Goal: Transaction & Acquisition: Purchase product/service

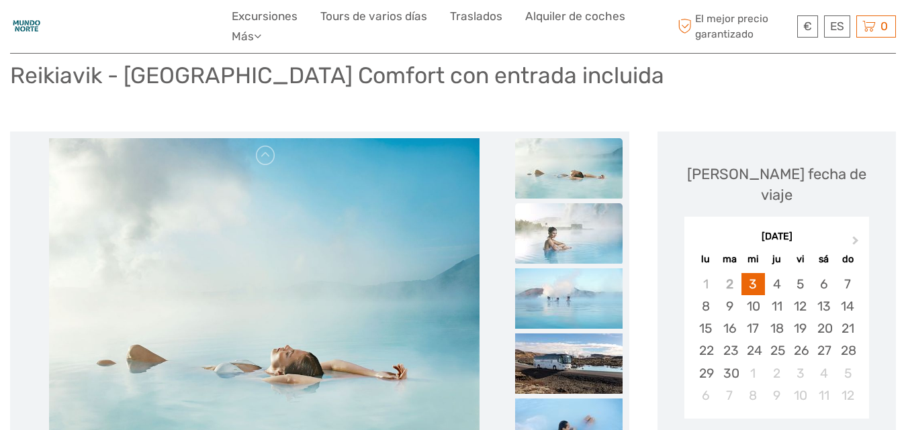
scroll to position [134, 0]
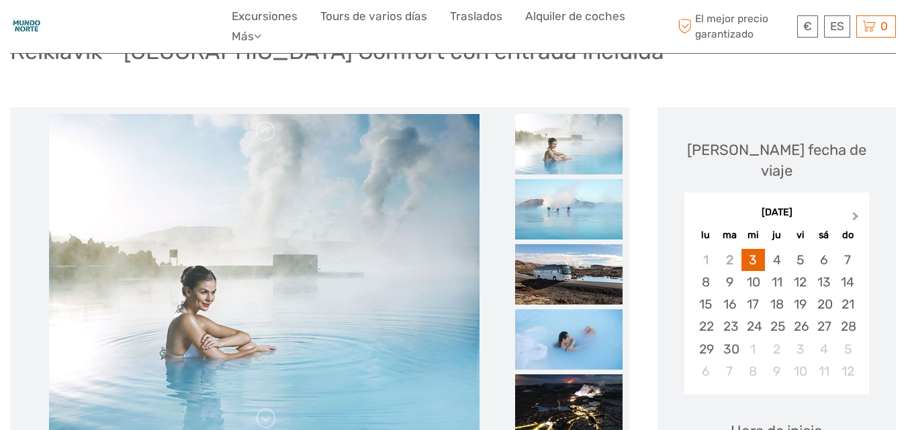
click at [855, 209] on span "Next Month" at bounding box center [855, 218] width 0 height 19
click at [752, 338] on div "26" at bounding box center [752, 349] width 23 height 22
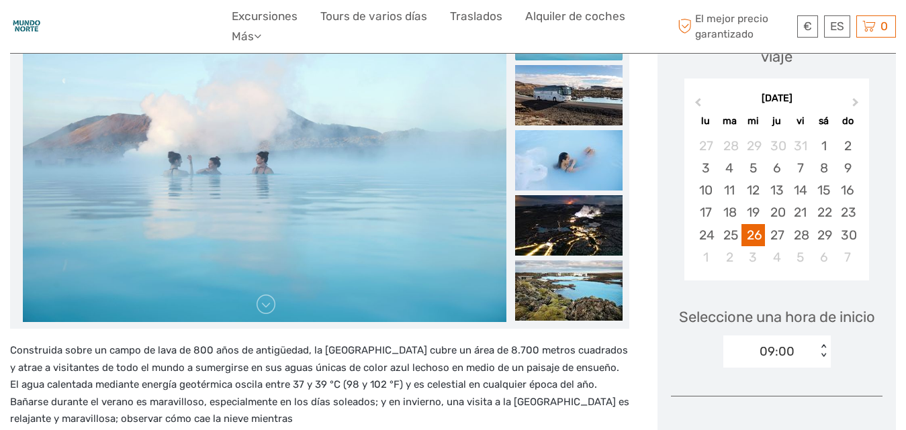
scroll to position [269, 0]
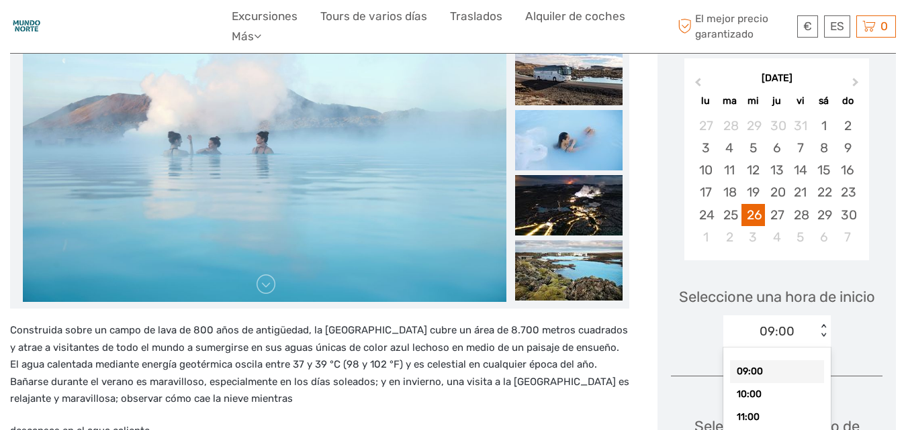
click at [821, 324] on div "< >" at bounding box center [822, 331] width 11 height 14
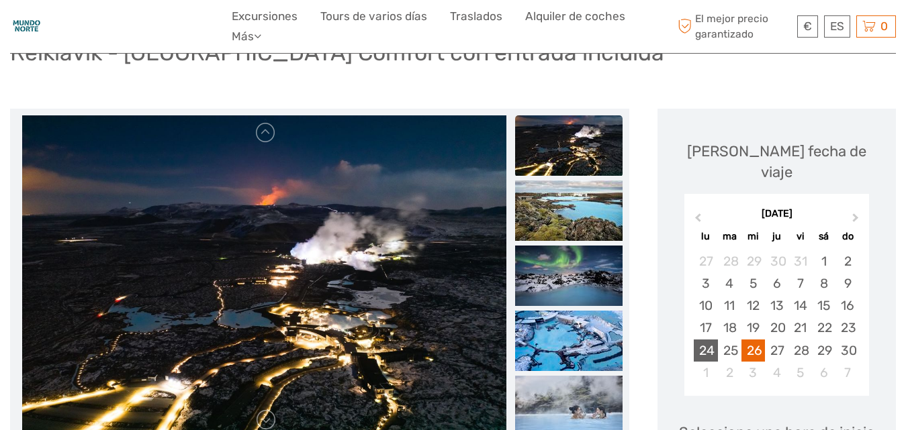
scroll to position [134, 0]
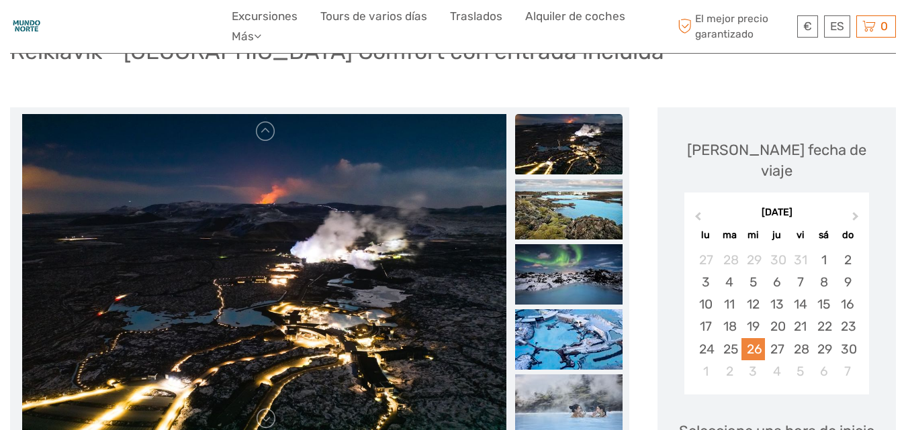
click at [756, 338] on div "26" at bounding box center [752, 349] width 23 height 22
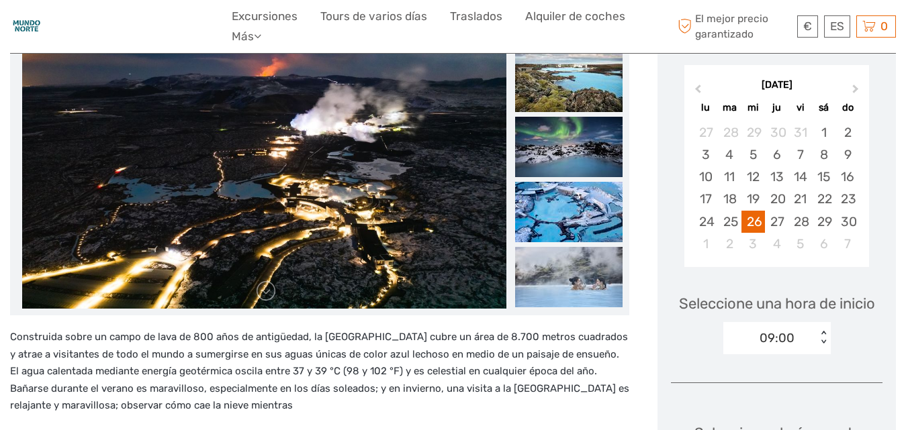
scroll to position [269, 0]
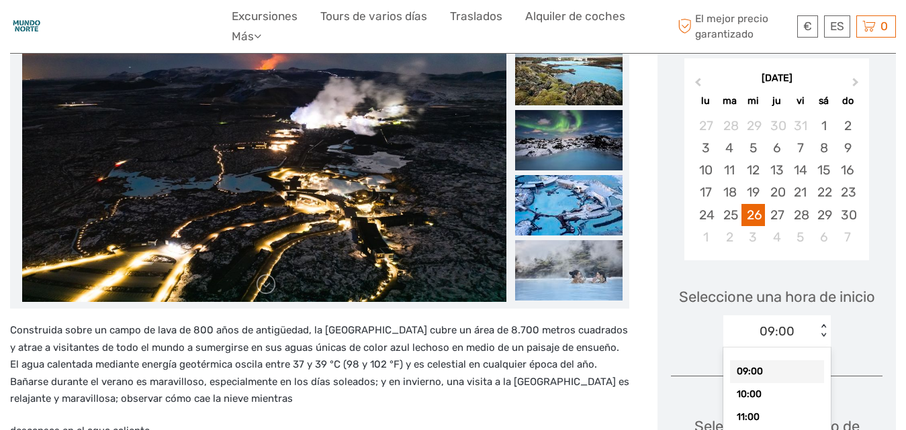
click at [822, 324] on div "< >" at bounding box center [822, 331] width 11 height 14
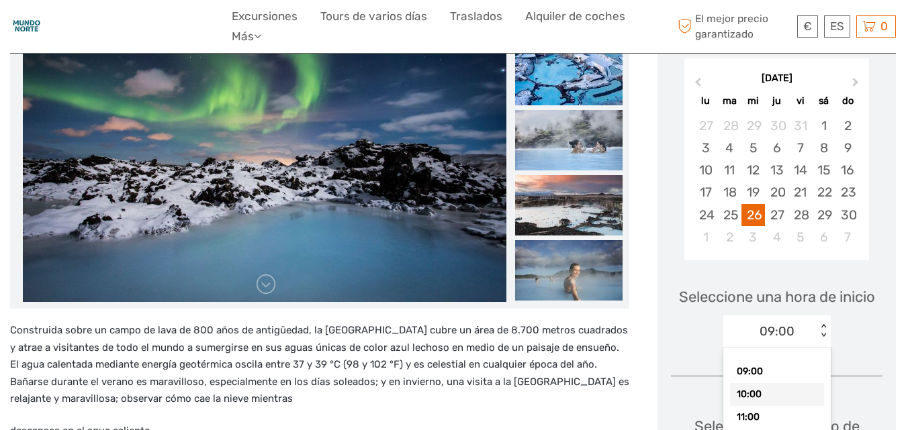
click at [759, 383] on div "10:00" at bounding box center [777, 394] width 94 height 23
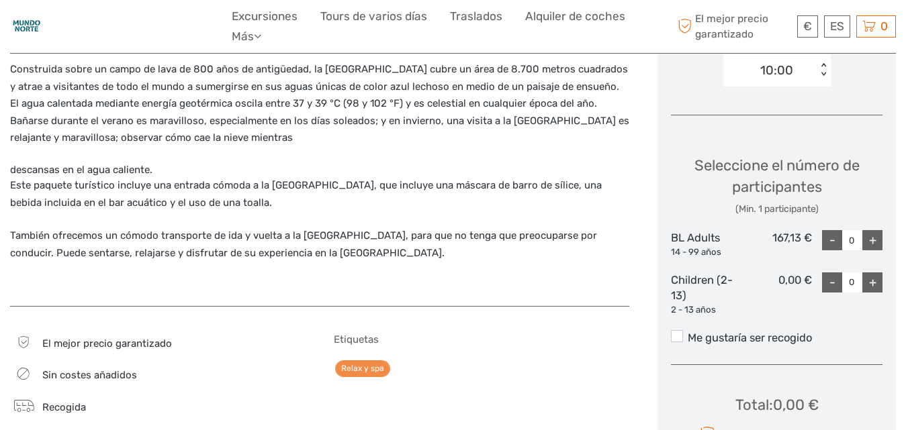
scroll to position [537, 0]
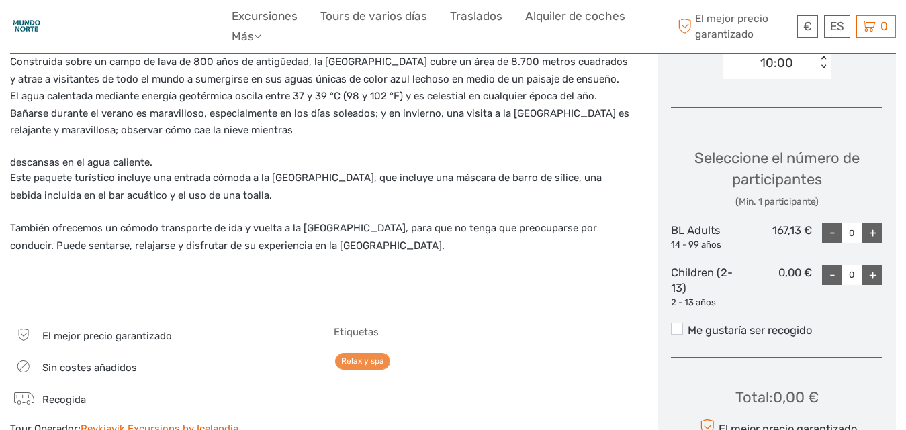
click at [873, 223] on div "+" at bounding box center [872, 233] width 20 height 20
type input "2"
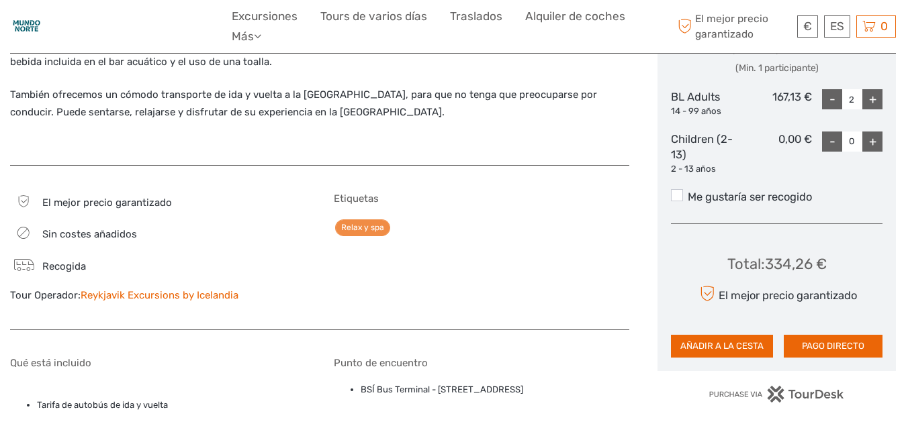
scroll to position [671, 0]
click at [677, 189] on span at bounding box center [677, 195] width 12 height 12
click at [687, 191] on input "Me gustaría ser recogido" at bounding box center [687, 191] width 0 height 0
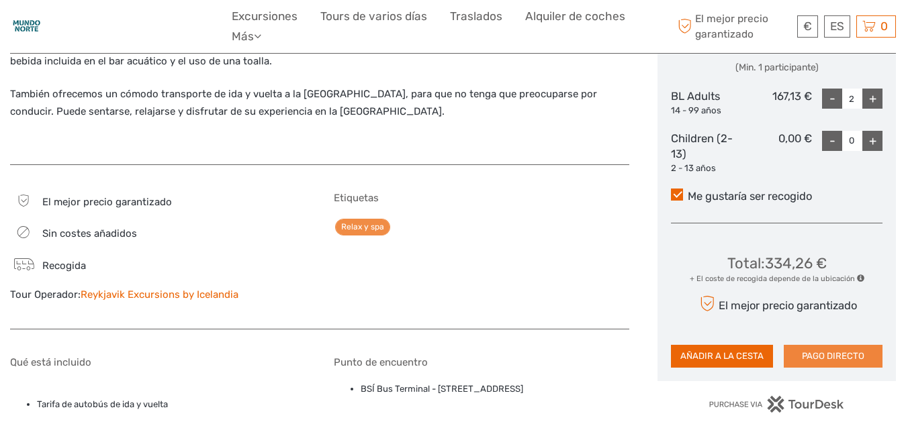
click at [830, 345] on button "PAGO DIRECTO" at bounding box center [832, 356] width 99 height 23
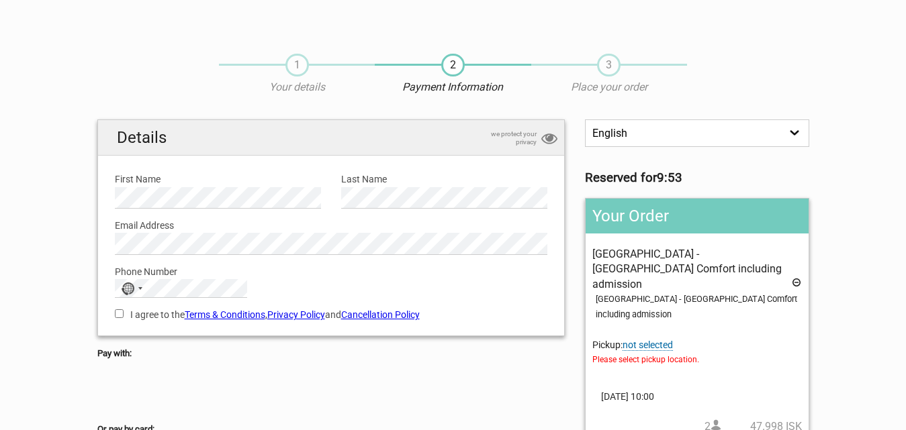
click at [795, 130] on select "English Español Deutsch" at bounding box center [697, 133] width 224 height 28
select select "/es/HandleOrder/Info/657404/ad7187271d5036dd2ca8bceaa2055d74"
click at [585, 119] on select "English Español Deutsch" at bounding box center [697, 133] width 224 height 28
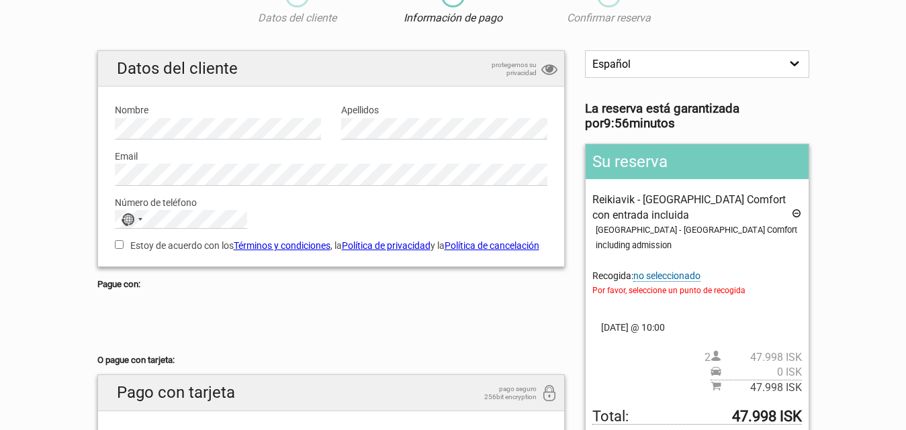
scroll to position [134, 0]
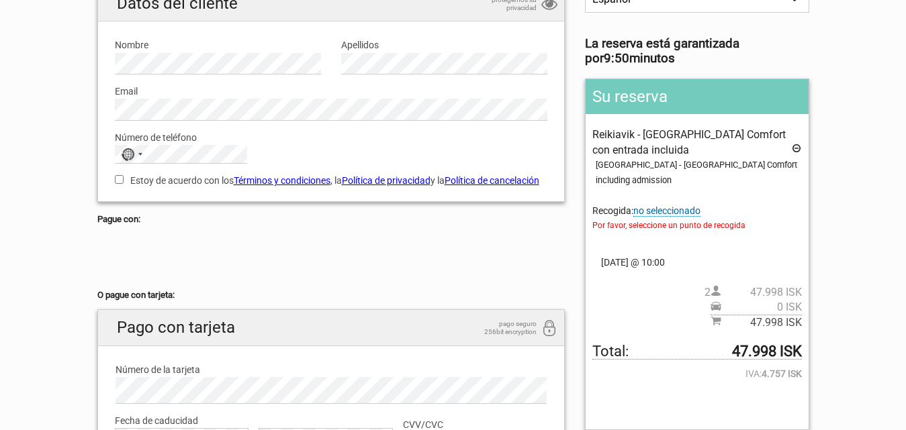
click at [637, 205] on span "no seleccionado" at bounding box center [666, 210] width 67 height 11
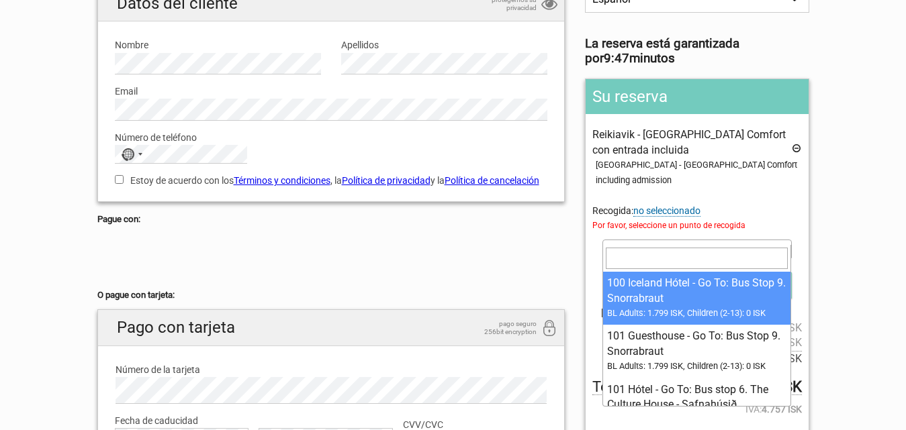
click at [620, 240] on span at bounding box center [696, 249] width 189 height 19
type input "BUS STOP 9"
select select "1137539"
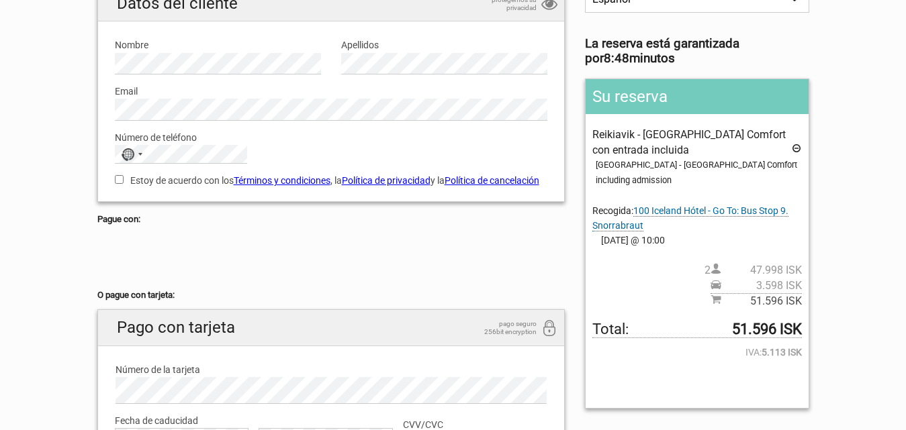
click at [649, 205] on span "100 Iceland Hótel - Go To: Bus Stop 9. Snorrabraut" at bounding box center [690, 218] width 196 height 26
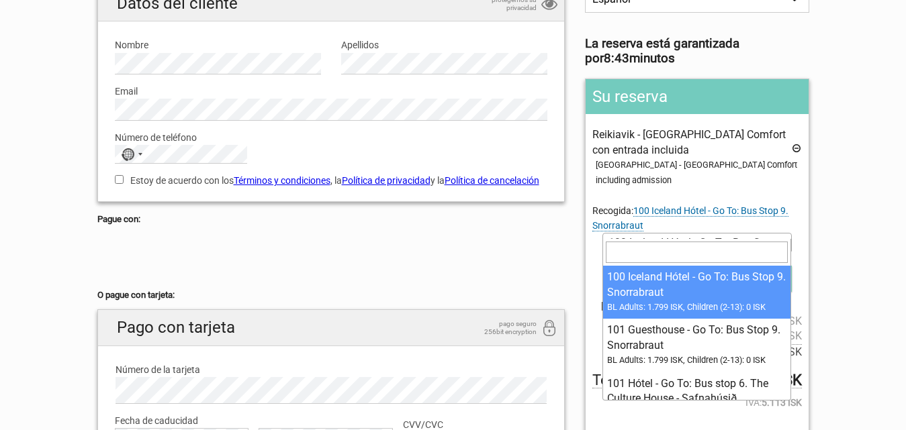
click at [783, 241] on b at bounding box center [783, 242] width 5 height 3
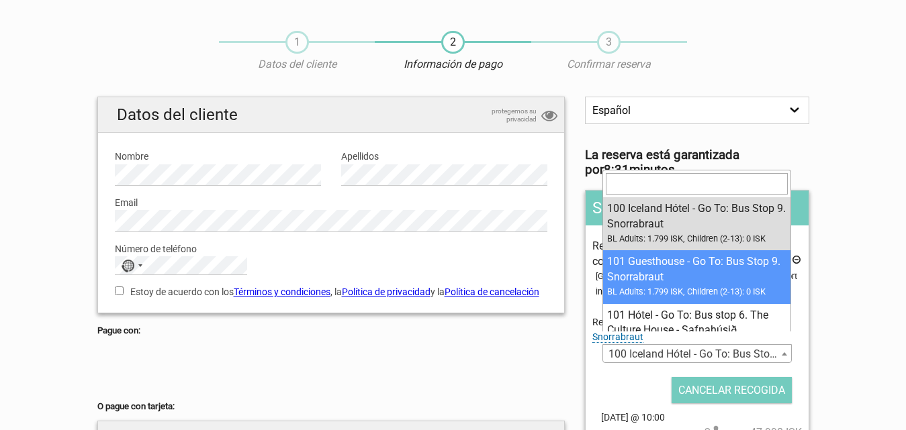
scroll to position [0, 0]
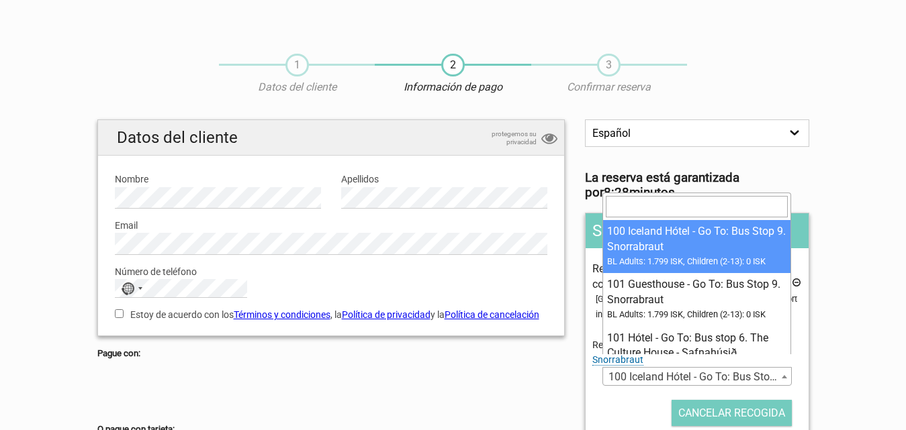
click at [618, 204] on input "search" at bounding box center [696, 206] width 182 height 21
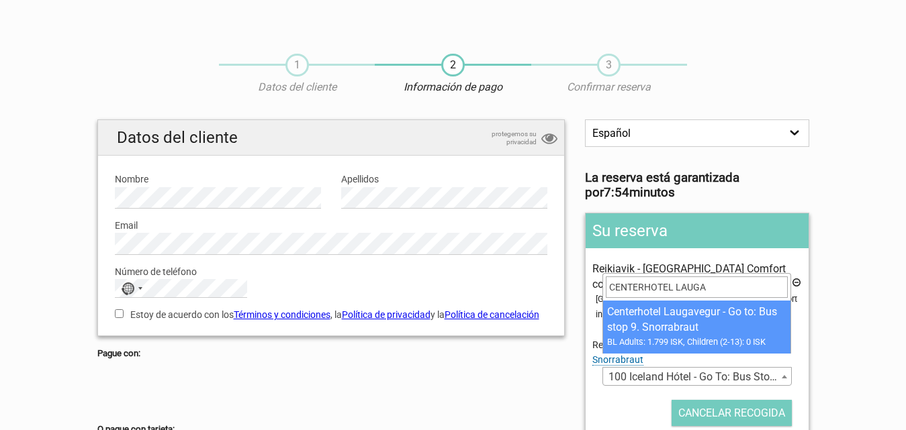
type input "CENTERHOTEL LAUGA"
select select "1093123"
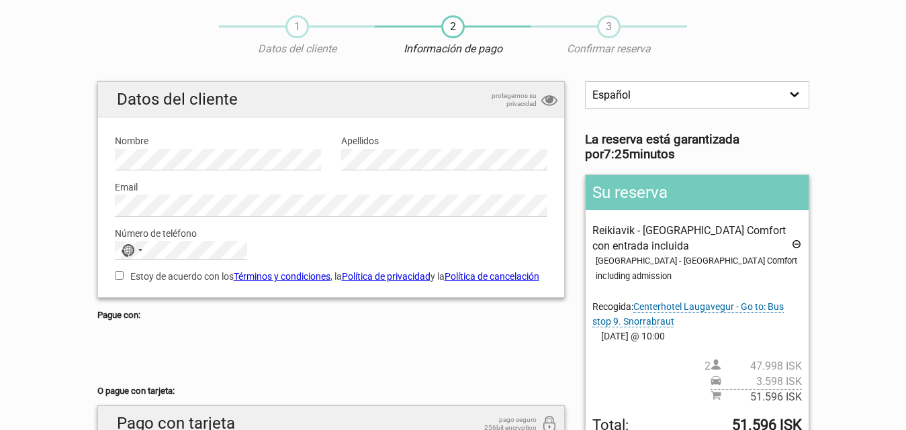
scroll to position [67, 0]
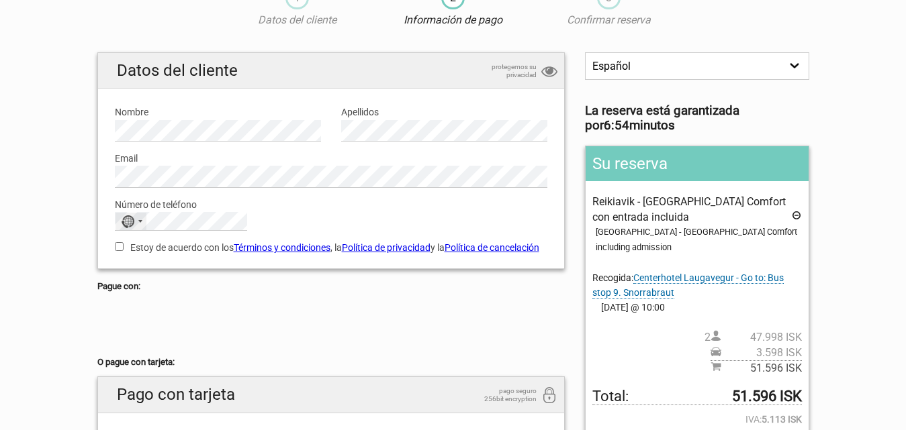
click at [138, 222] on div "Selected country" at bounding box center [140, 221] width 4 height 3
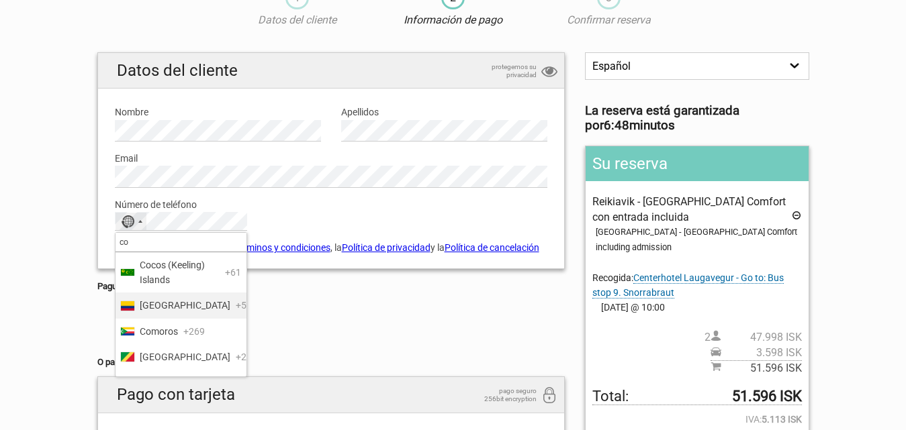
type input "co"
click at [183, 301] on li "Colombia +57" at bounding box center [180, 306] width 131 height 26
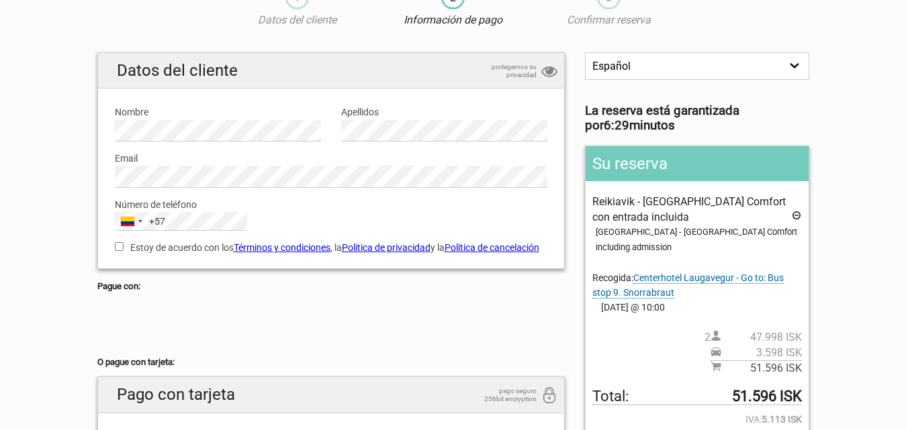
click at [121, 247] on input "Estoy de acuerdo con los Términos y condiciones , la Política de privacidad y l…" at bounding box center [119, 246] width 9 height 9
checkbox input "true"
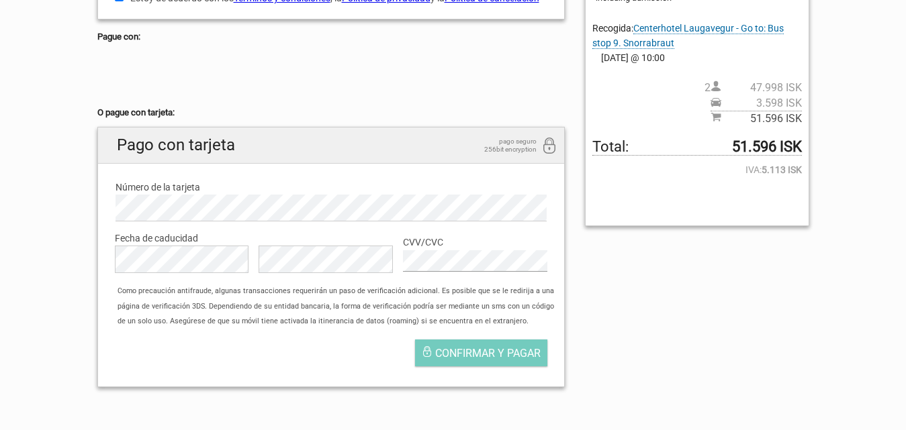
scroll to position [403, 0]
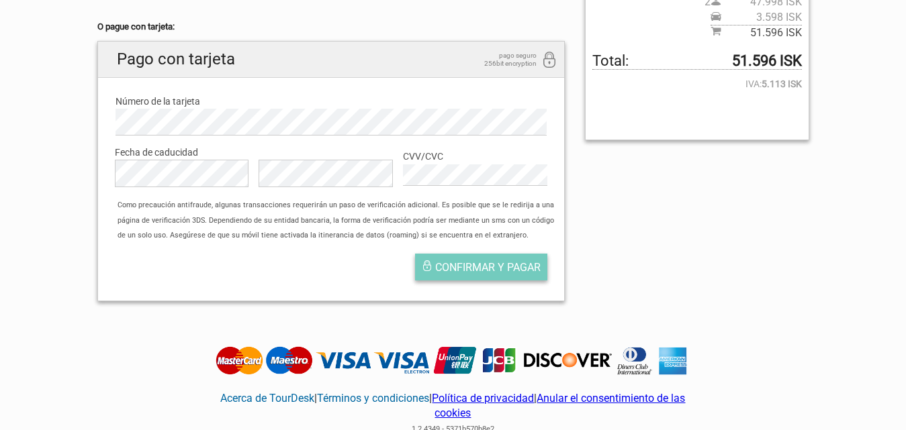
click at [456, 274] on span "Confirmar y pagar" at bounding box center [487, 267] width 105 height 13
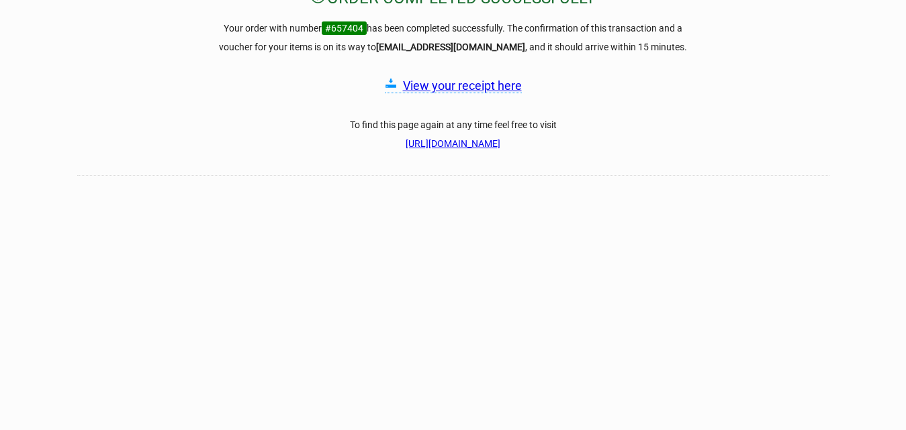
scroll to position [67, 0]
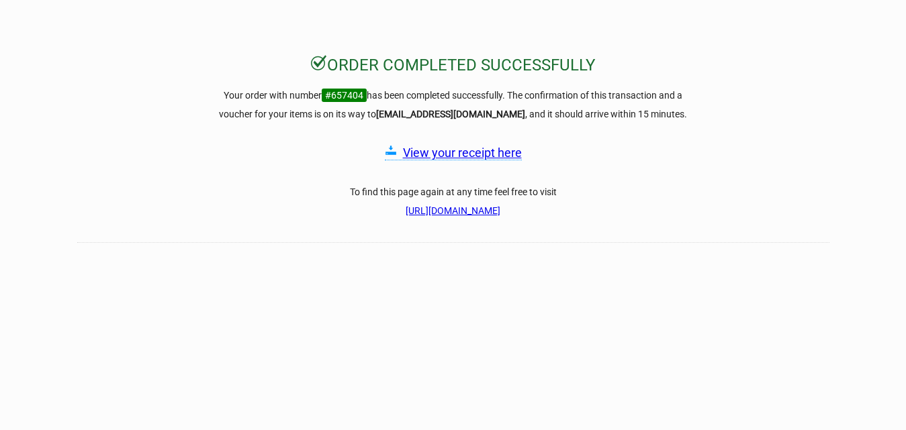
click at [389, 151] on icon at bounding box center [391, 153] width 12 height 14
click at [429, 154] on link "View your receipt here" at bounding box center [462, 153] width 119 height 14
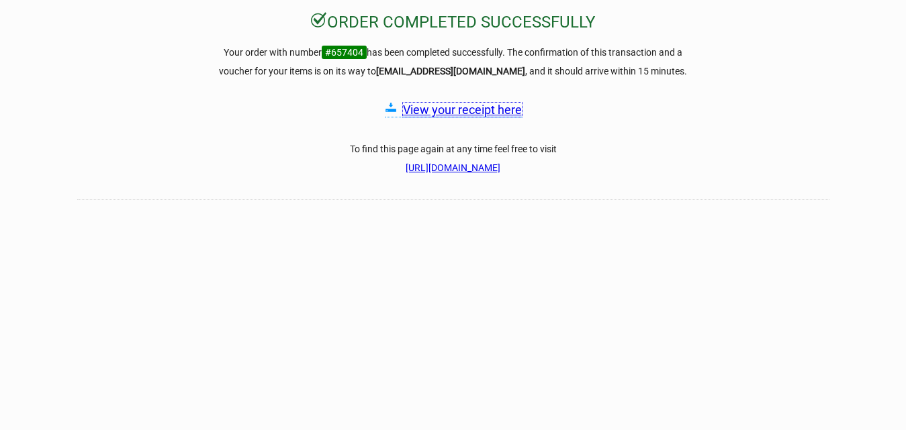
scroll to position [134, 0]
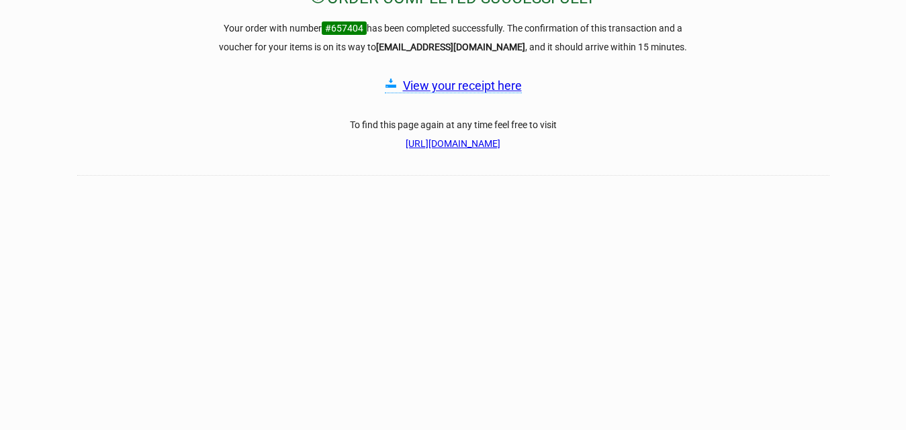
click at [449, 87] on link "View your receipt here" at bounding box center [462, 86] width 119 height 14
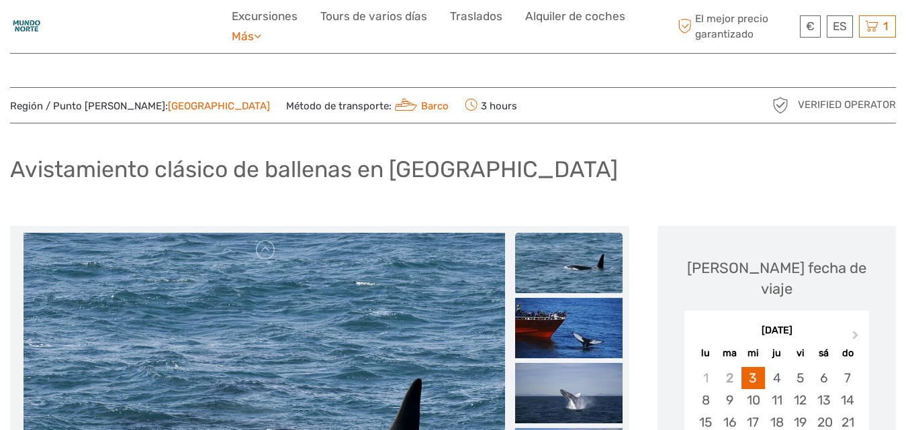
click at [258, 36] on link "Más" at bounding box center [247, 36] width 30 height 19
click at [280, 13] on link "Excursiones" at bounding box center [265, 16] width 66 height 19
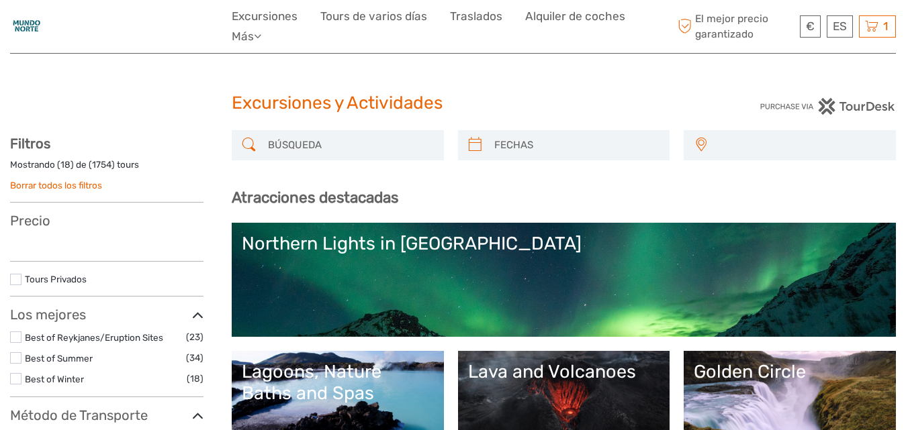
select select
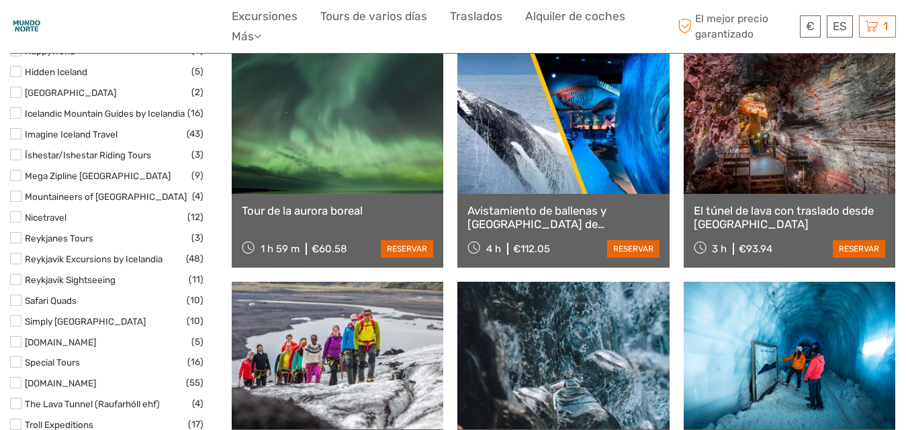
scroll to position [1275, 0]
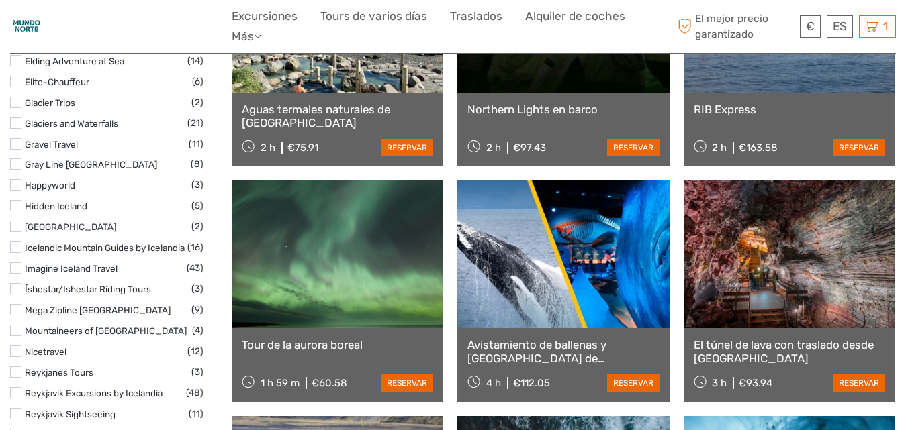
click at [552, 293] on link at bounding box center [562, 255] width 211 height 148
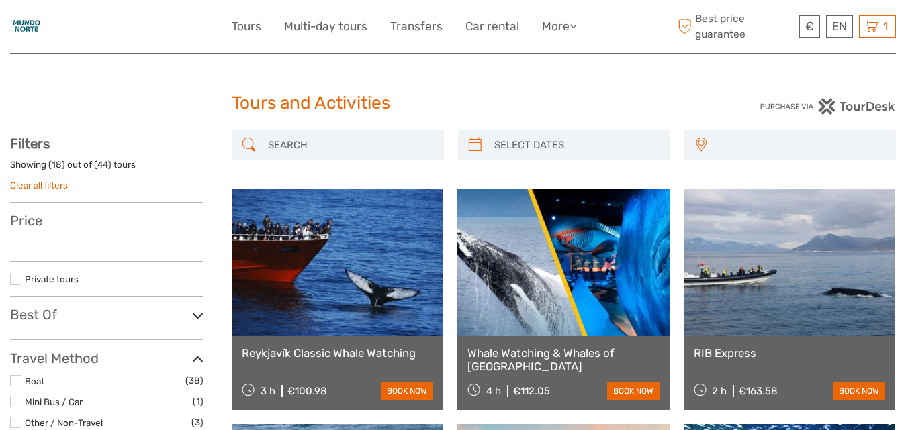
select select
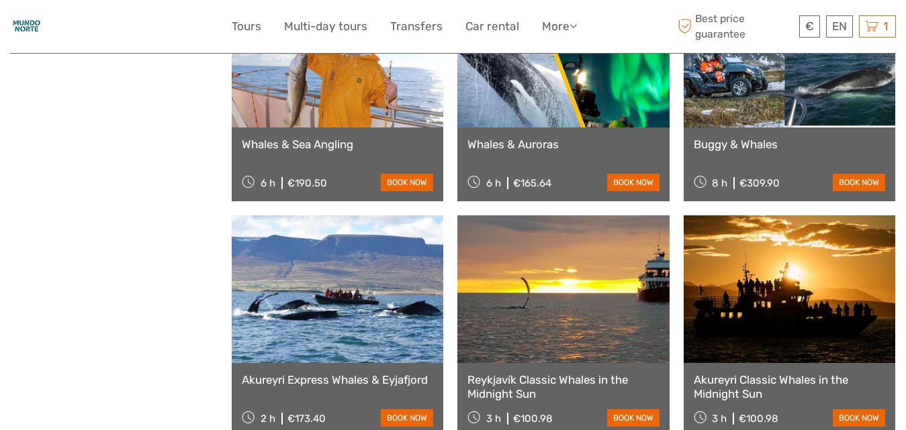
scroll to position [940, 0]
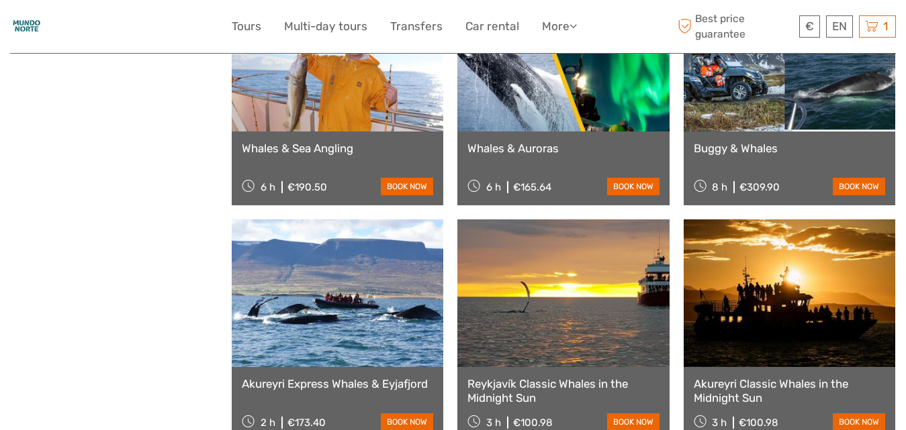
click at [538, 98] on link at bounding box center [562, 58] width 211 height 148
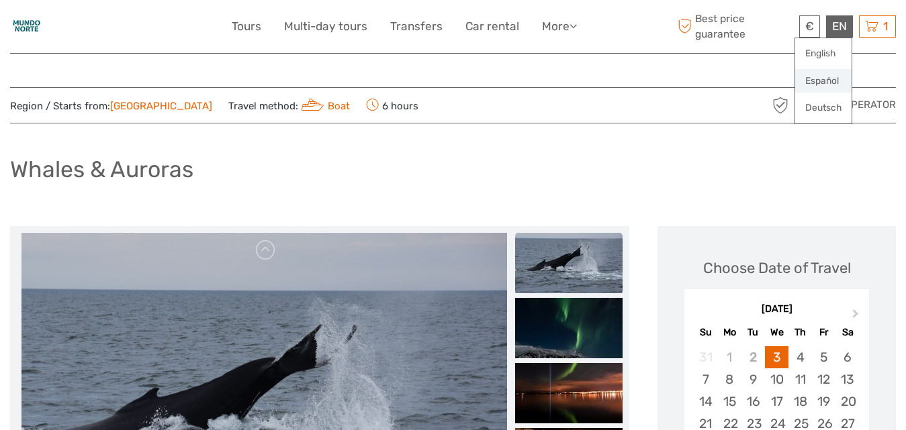
click at [822, 82] on link "Español" at bounding box center [823, 81] width 56 height 24
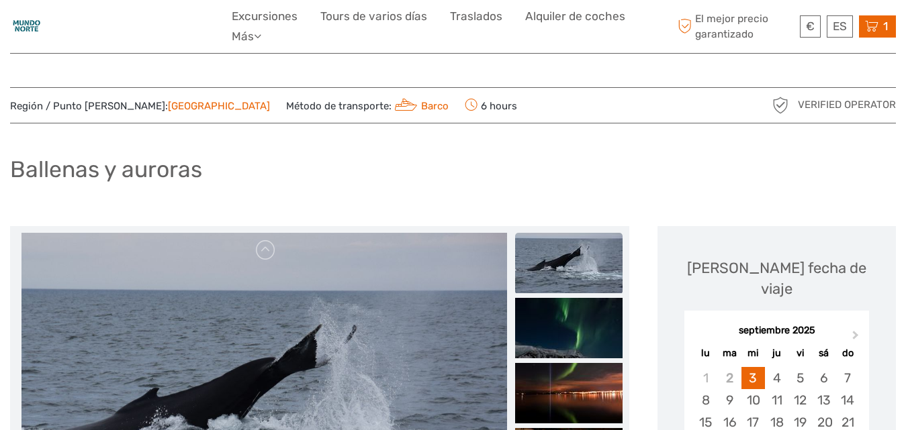
click at [886, 23] on span "1" at bounding box center [885, 25] width 9 height 13
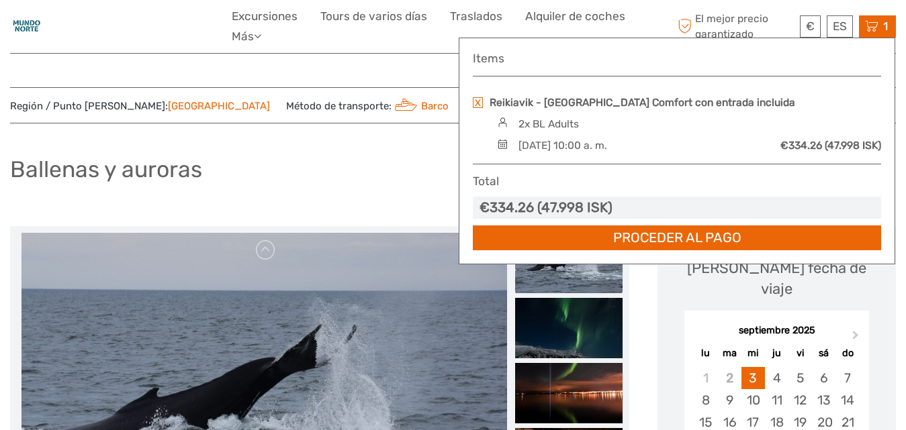
click at [476, 103] on link at bounding box center [478, 102] width 10 height 11
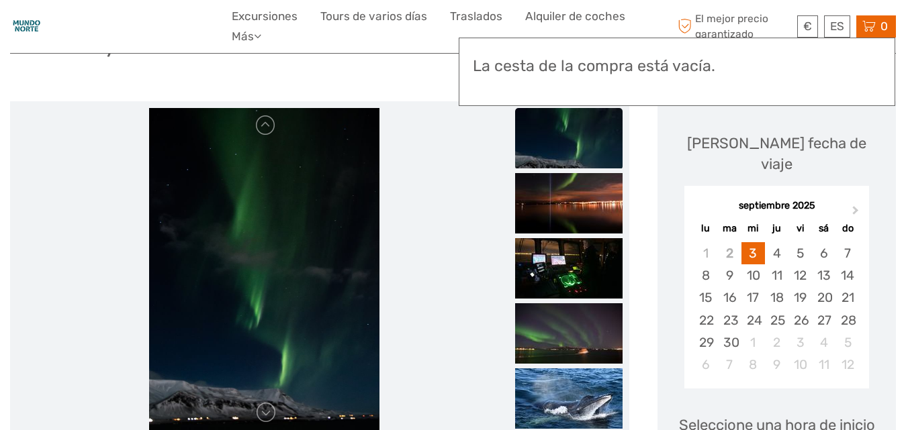
scroll to position [134, 0]
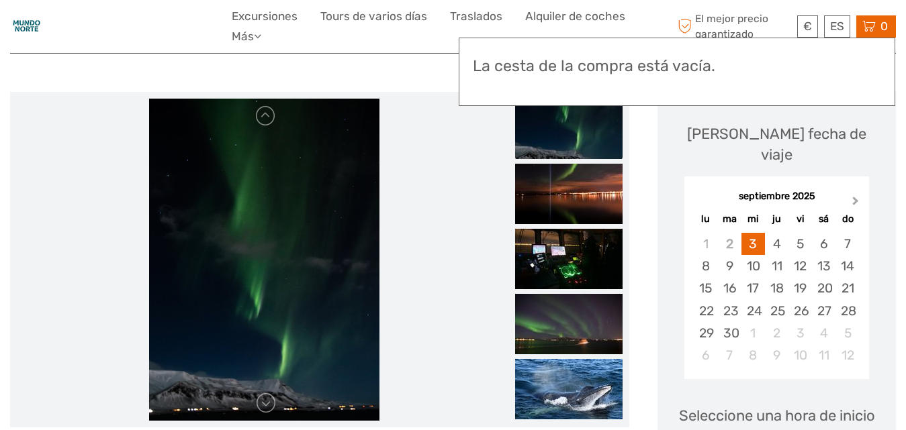
click at [856, 193] on button "Next Month" at bounding box center [856, 203] width 21 height 21
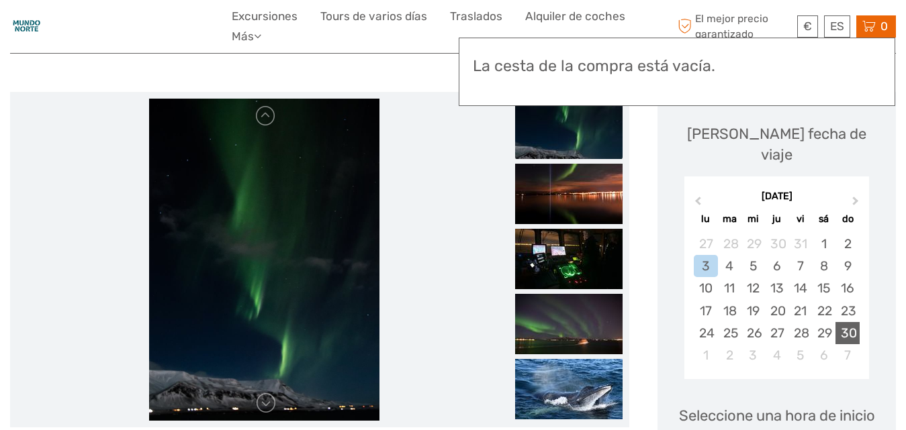
click at [848, 322] on div "30" at bounding box center [846, 333] width 23 height 22
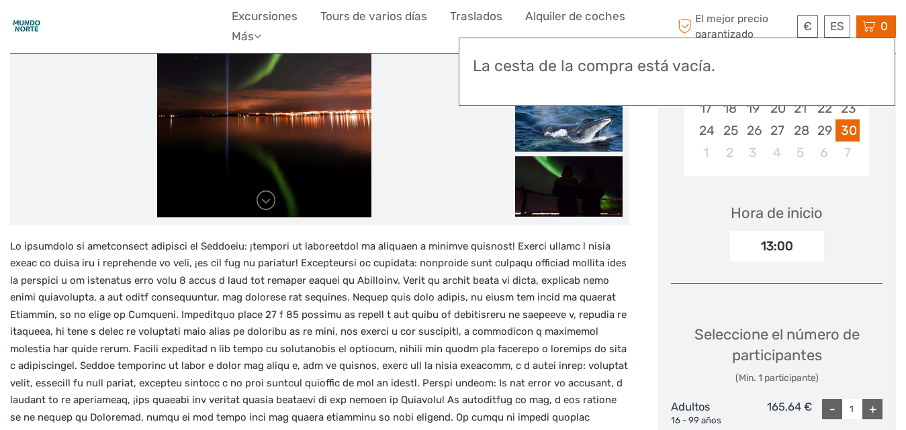
scroll to position [336, 0]
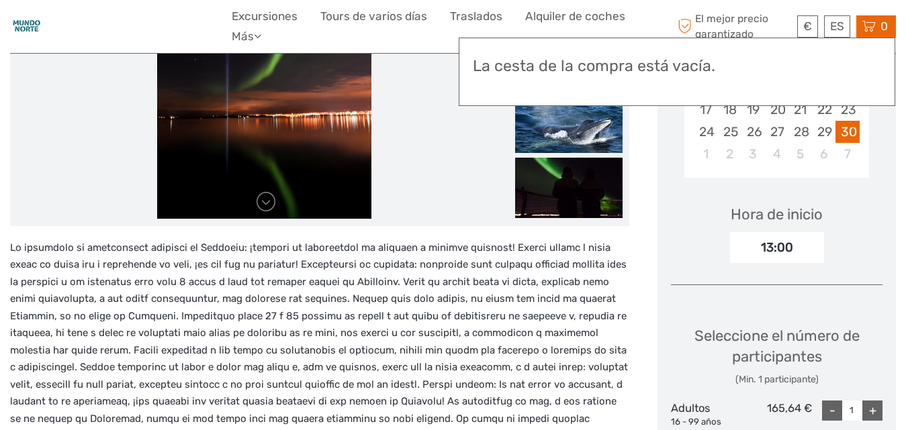
click at [791, 232] on div "13:00" at bounding box center [777, 247] width 94 height 31
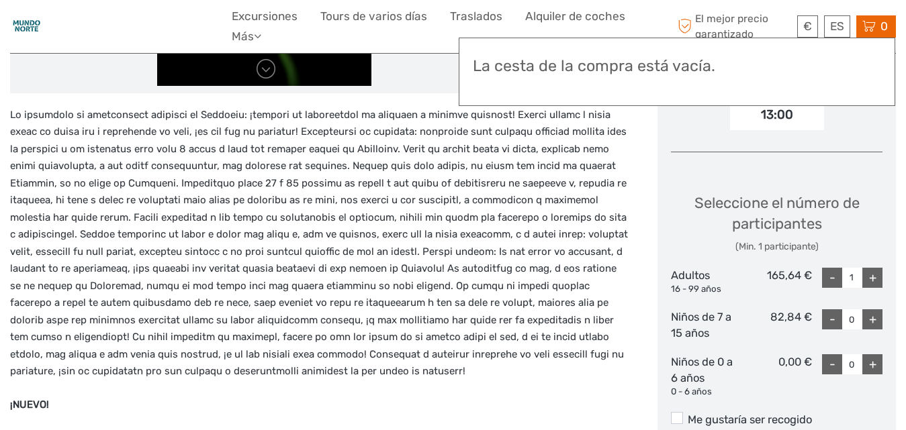
scroll to position [470, 0]
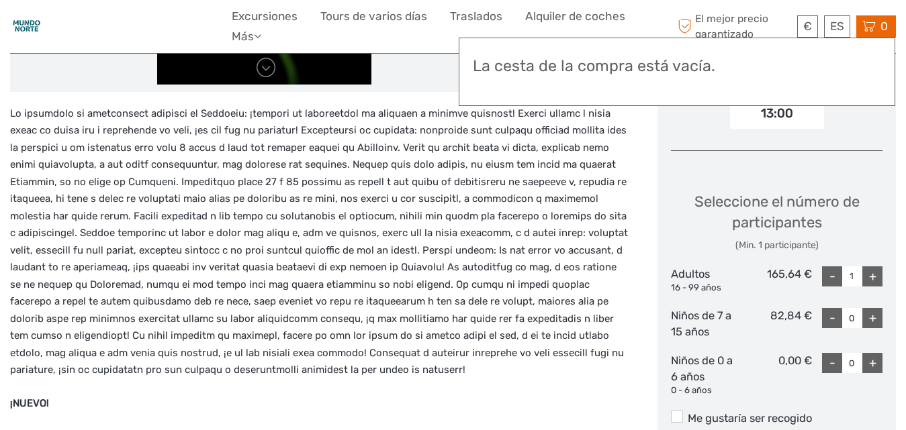
click at [870, 266] on div "+" at bounding box center [872, 276] width 20 height 20
type input "2"
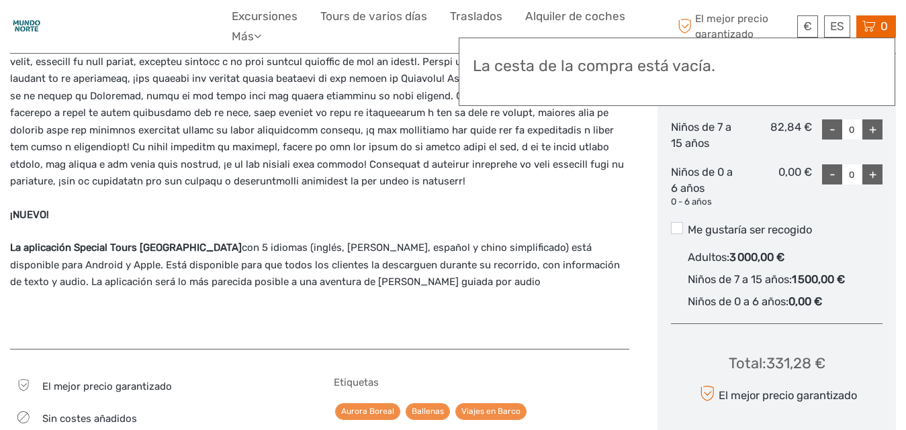
scroll to position [738, 0]
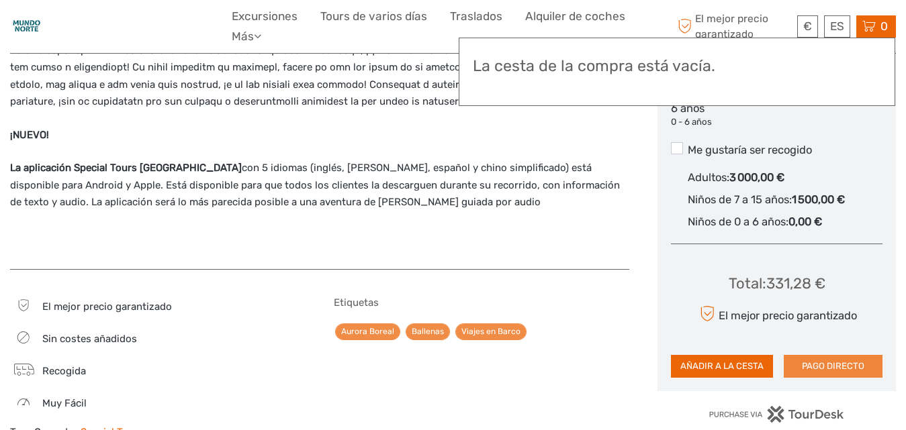
click at [832, 355] on button "PAGO DIRECTO" at bounding box center [832, 366] width 99 height 23
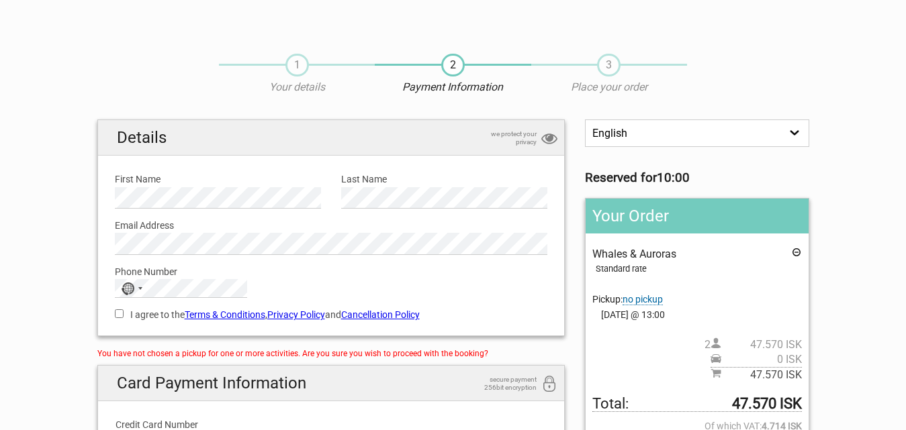
click at [797, 129] on select "English Español Deutsch" at bounding box center [697, 133] width 224 height 28
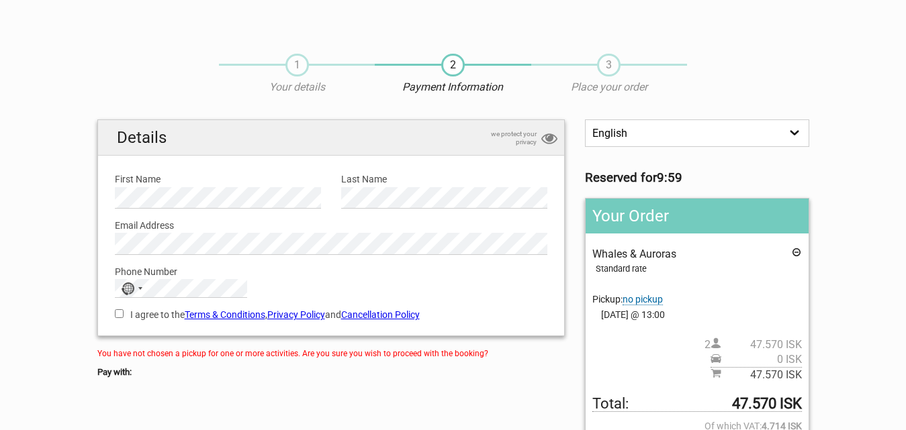
select select "/es/HandleOrder/Info/657405/54385d74c87cfe2d22c0e5b12763e1aa"
click at [585, 119] on select "English Español Deutsch" at bounding box center [697, 133] width 224 height 28
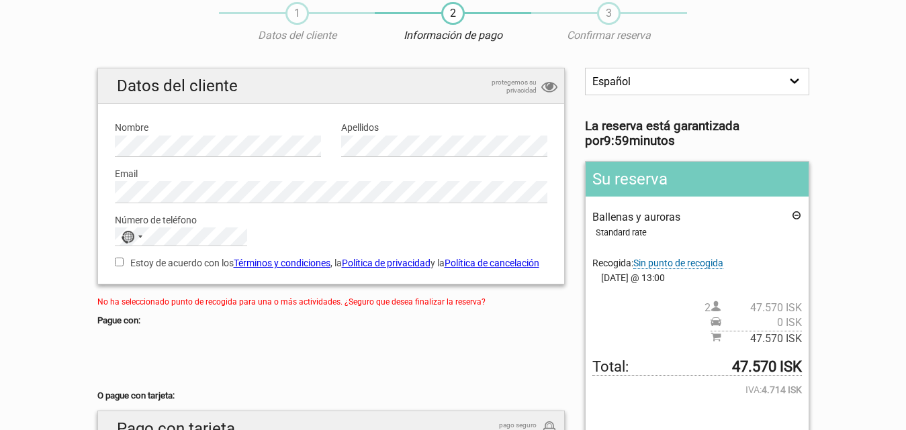
scroll to position [67, 0]
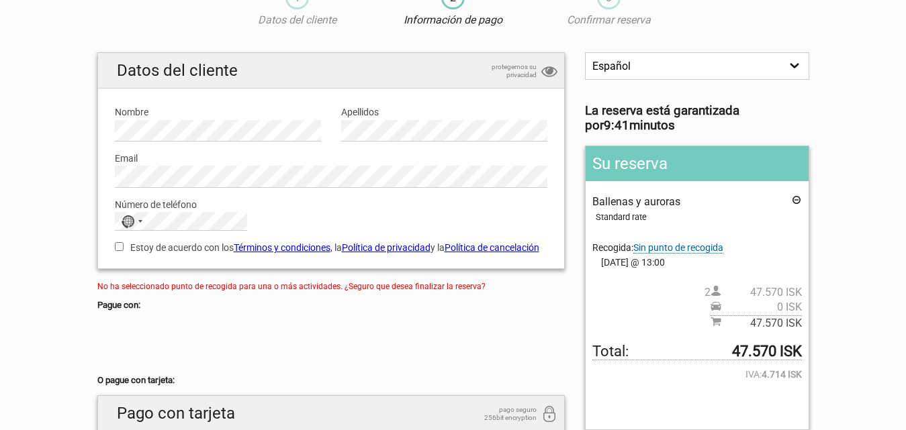
click at [638, 246] on span "Sin punto de recogida" at bounding box center [678, 247] width 90 height 11
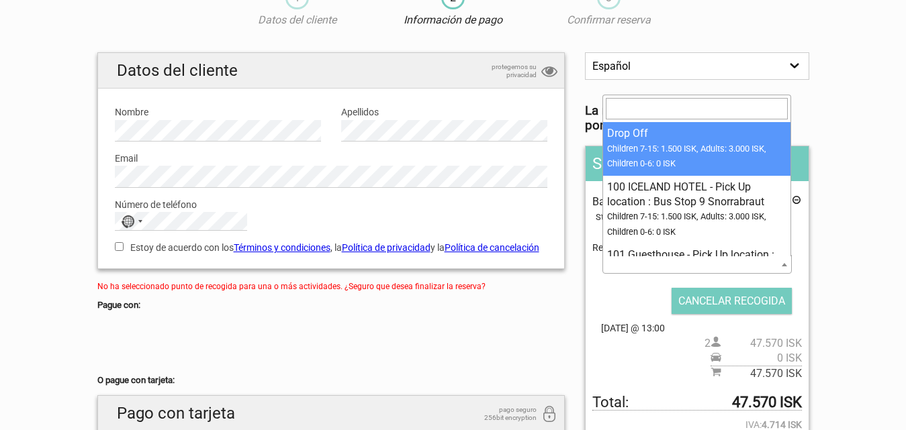
click at [617, 266] on span at bounding box center [696, 264] width 189 height 19
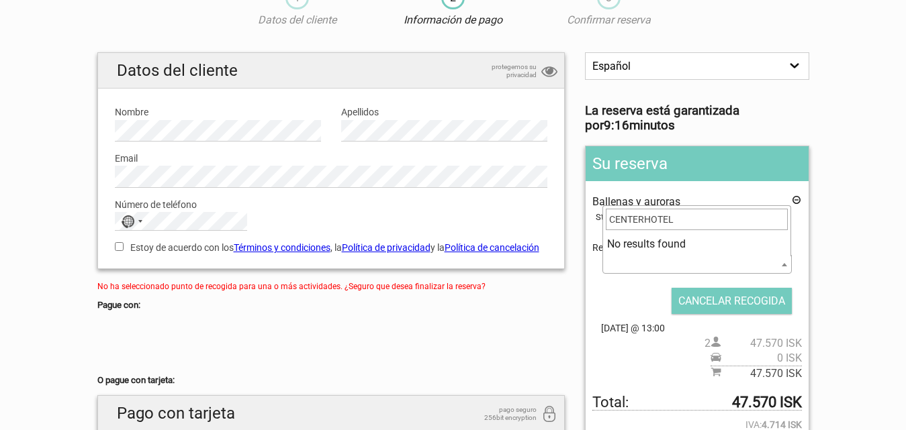
click at [670, 226] on input "CENTERHOTEL" at bounding box center [696, 219] width 182 height 21
click at [691, 218] on input "CENTERHOTEL" at bounding box center [696, 219] width 182 height 21
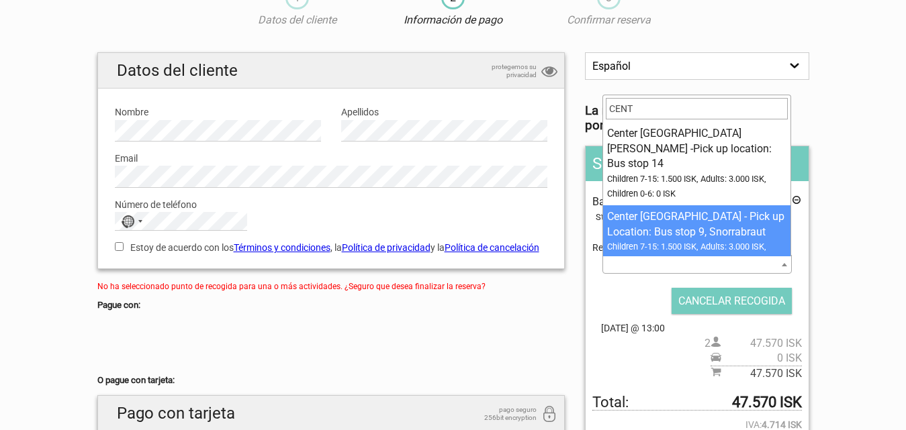
type input "CENT"
select select "207762"
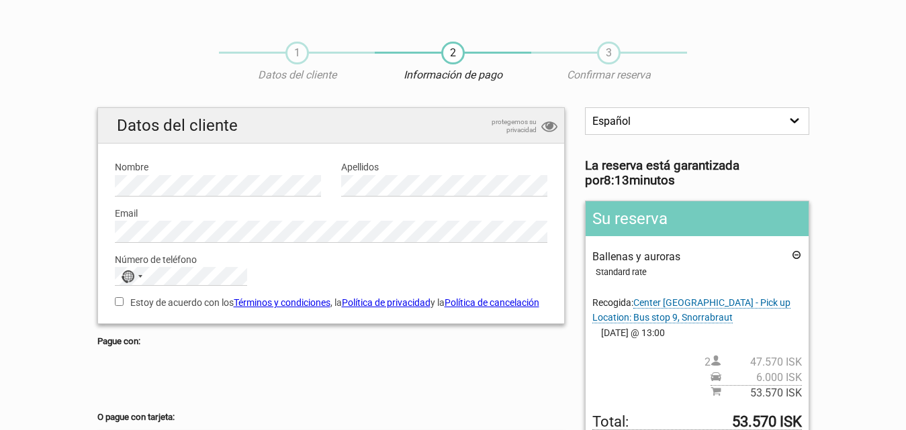
scroll to position [0, 0]
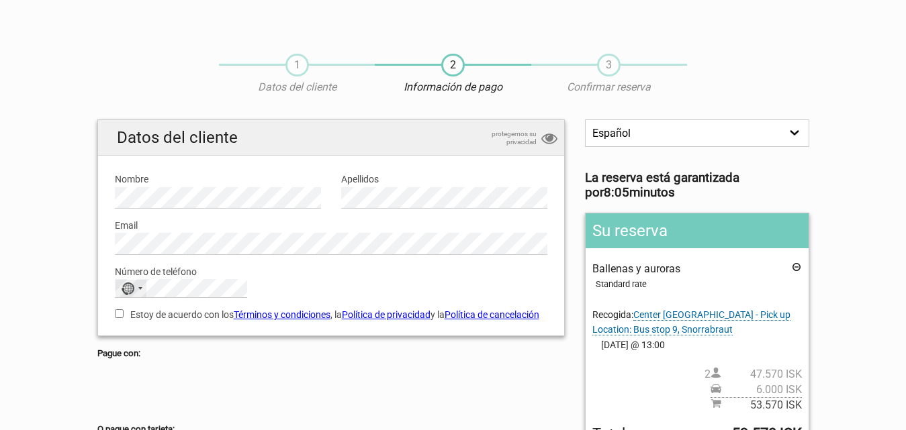
click at [142, 291] on div "No country selected" at bounding box center [130, 288] width 31 height 17
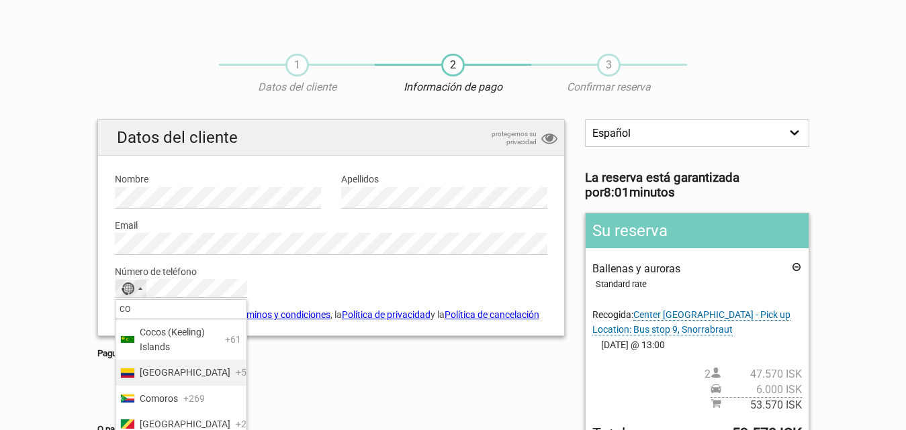
type input "CO"
click at [153, 373] on span "Colombia" at bounding box center [185, 372] width 91 height 15
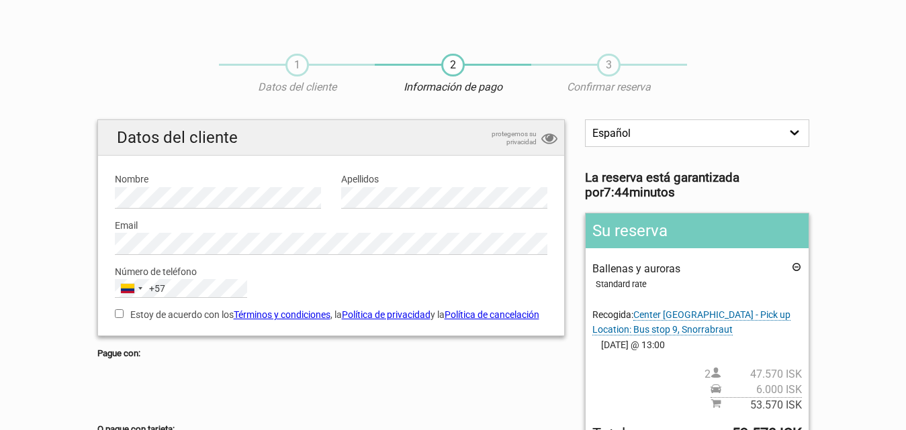
click at [121, 314] on input "Estoy de acuerdo con los Términos y condiciones , la Política de privacidad y l…" at bounding box center [119, 313] width 9 height 9
checkbox input "true"
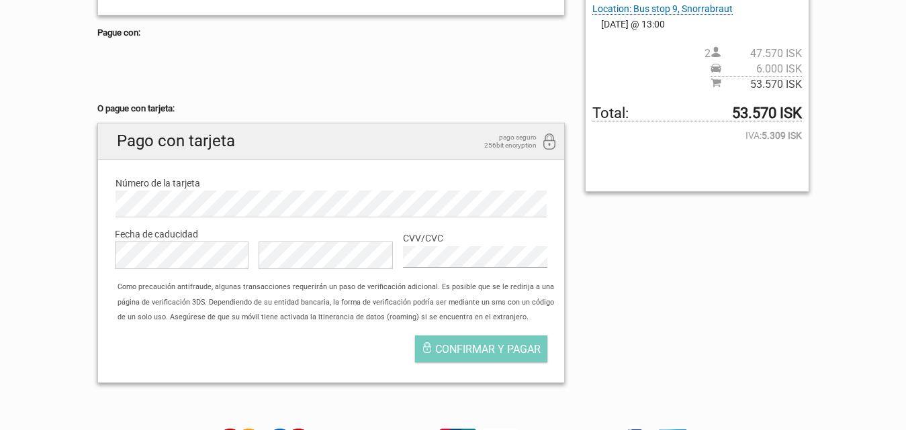
scroll to position [403, 0]
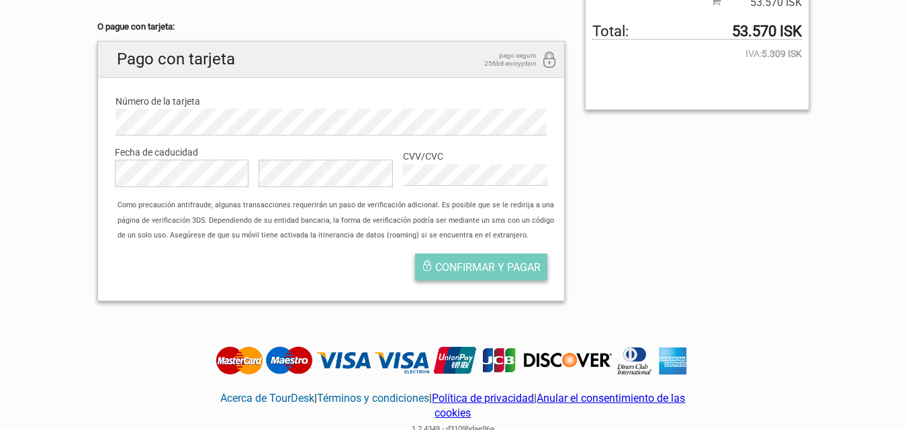
click at [488, 274] on span "Confirmar y pagar" at bounding box center [487, 267] width 105 height 13
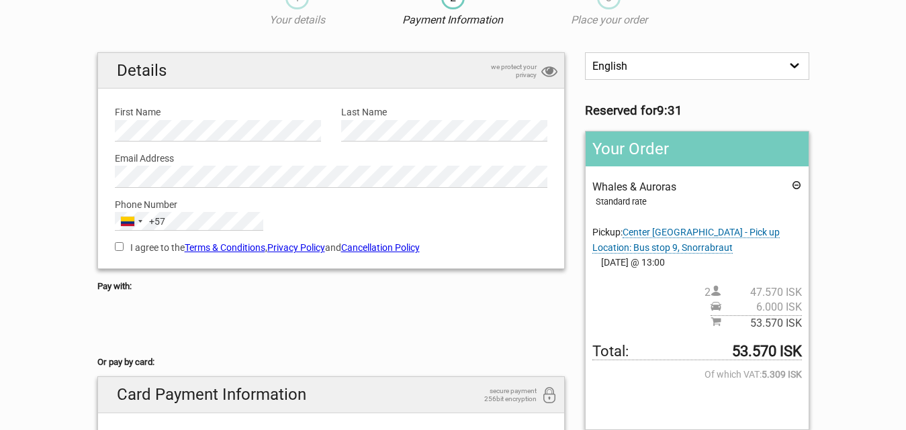
scroll to position [134, 0]
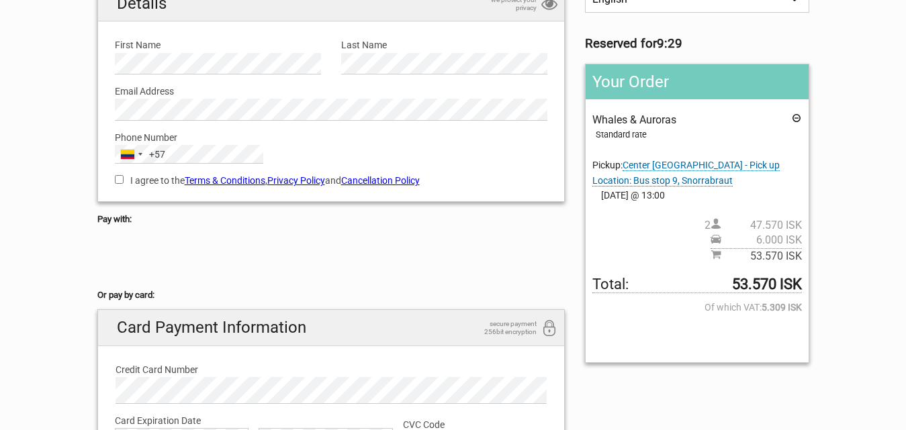
click at [119, 185] on label "I agree to the Terms & Conditions , Privacy Policy and Cancellation Policy" at bounding box center [331, 180] width 433 height 15
click at [119, 184] on input "I agree to the Terms & Conditions , Privacy Policy and Cancellation Policy" at bounding box center [119, 179] width 9 height 9
checkbox input "true"
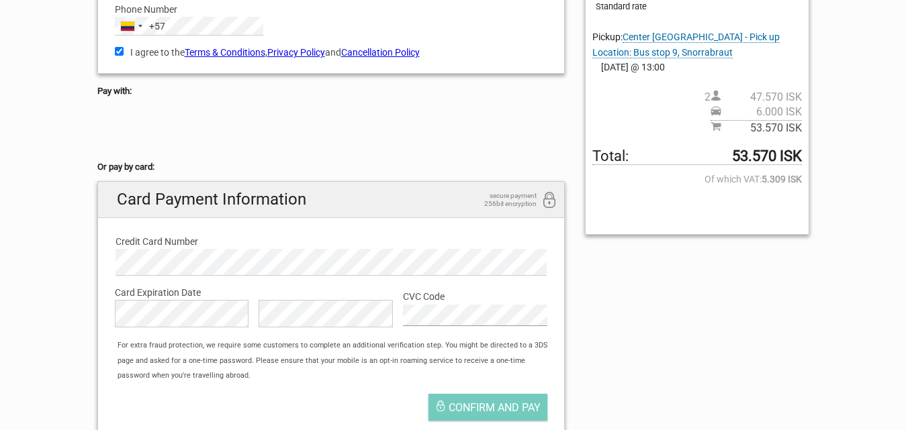
scroll to position [336, 0]
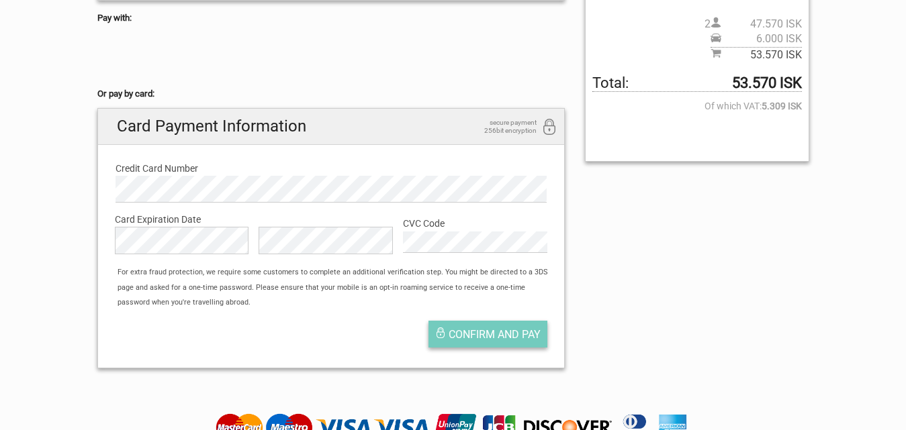
click at [490, 334] on span "Confirm and pay" at bounding box center [494, 334] width 92 height 13
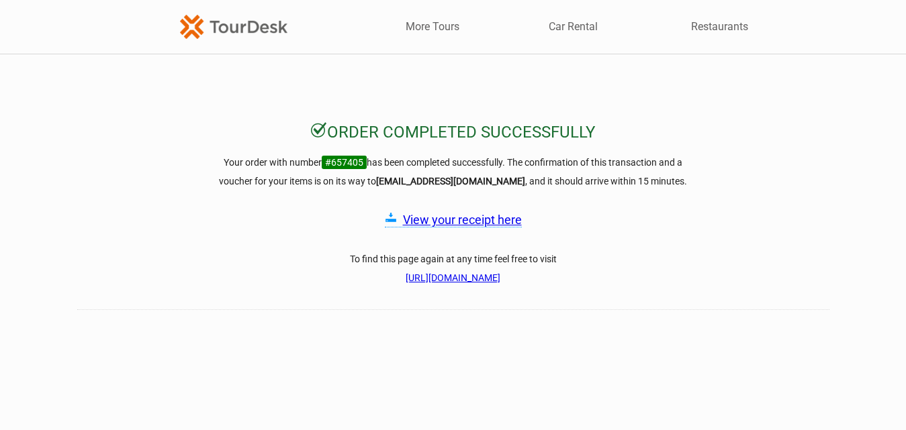
click at [442, 223] on link "View your receipt here" at bounding box center [462, 220] width 119 height 14
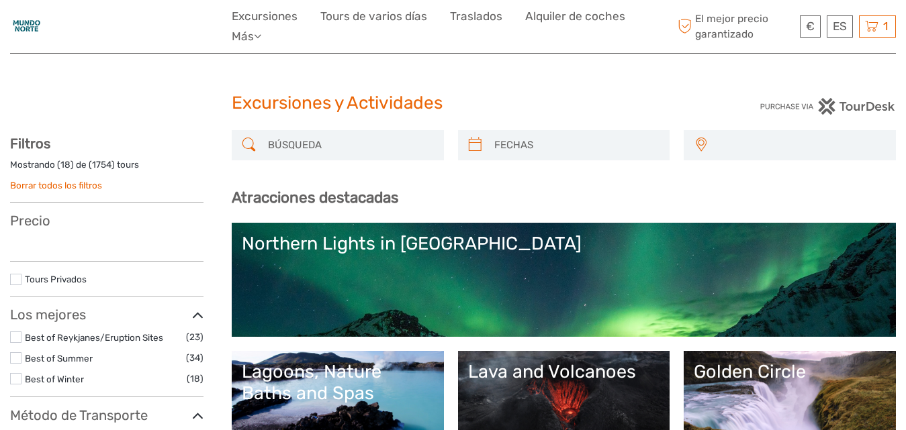
select select
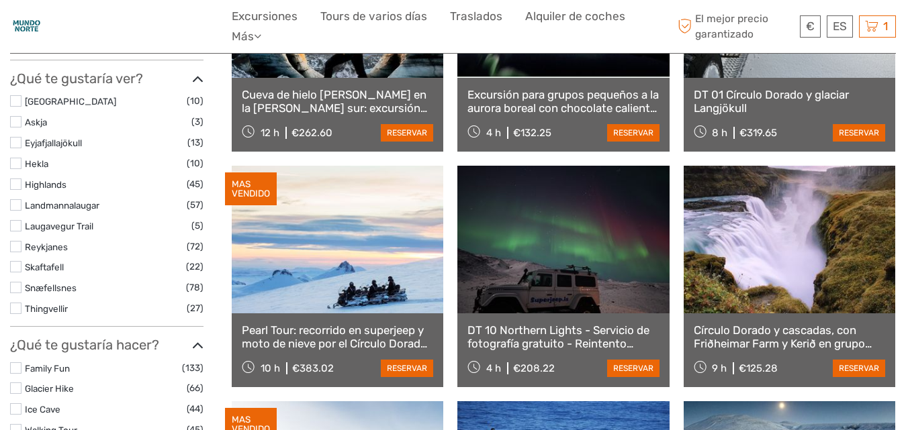
scroll to position [558, 0]
